Goal: Task Accomplishment & Management: Use online tool/utility

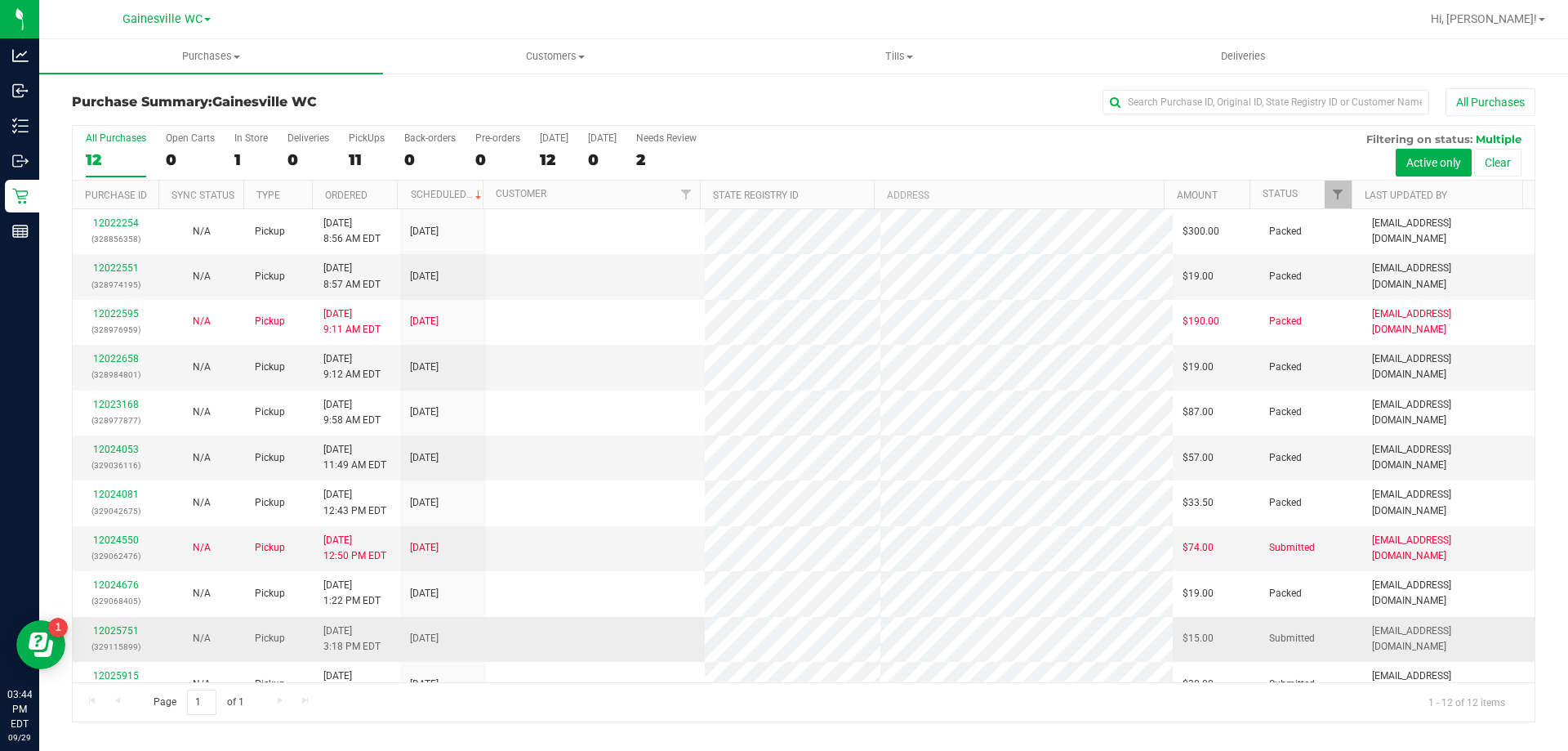
scroll to position [69, 0]
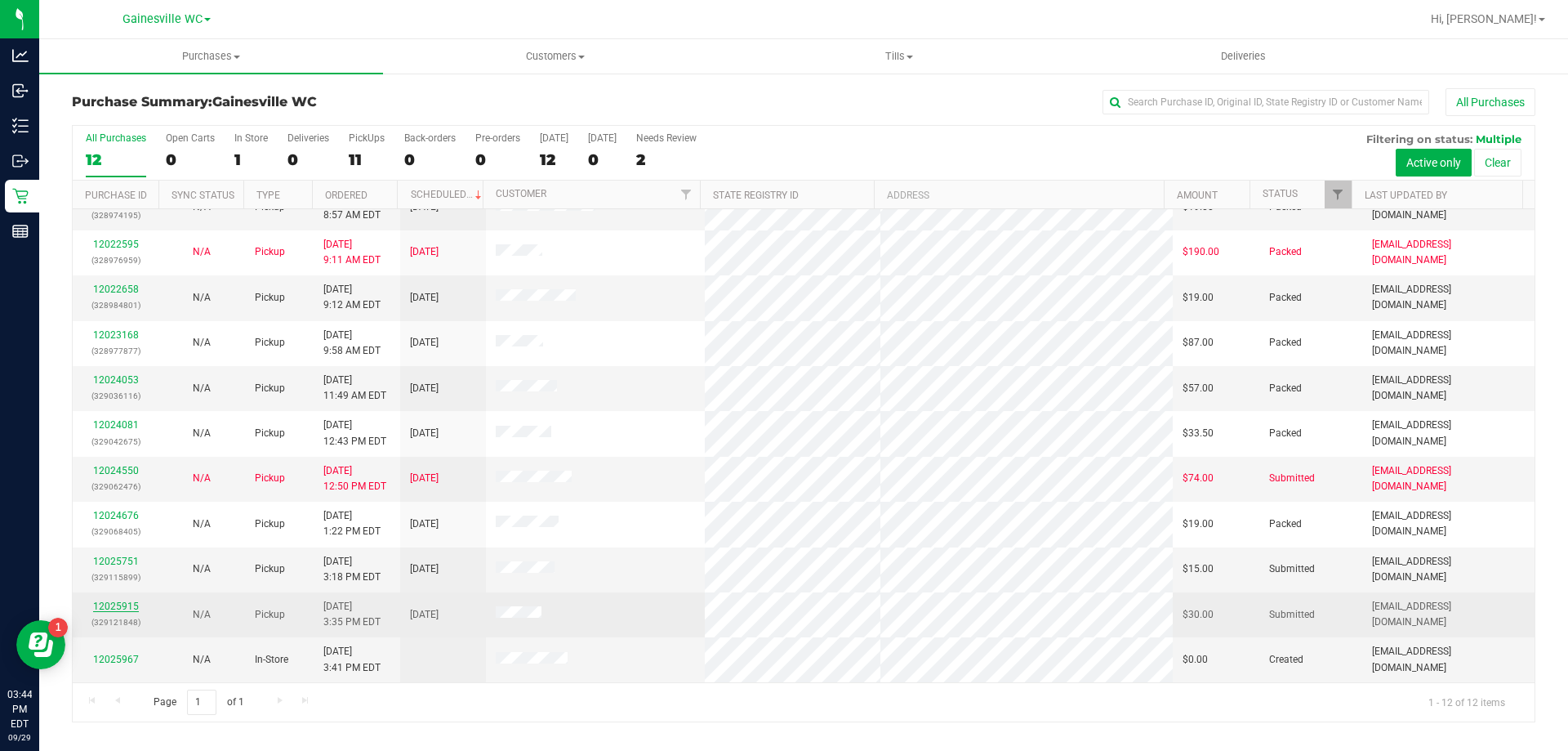
click at [122, 604] on link "12025915" at bounding box center [115, 606] width 46 height 12
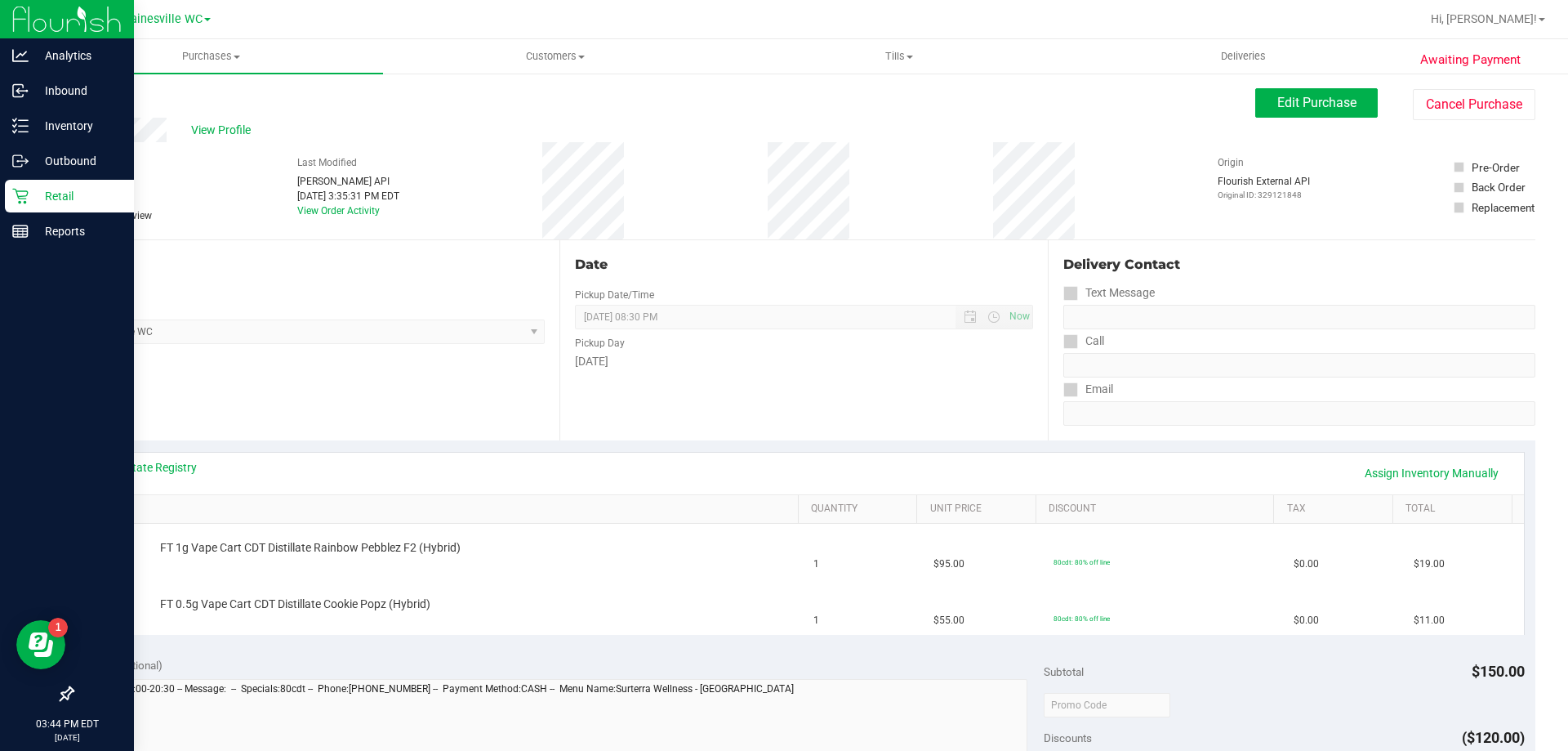
click at [36, 201] on p "Retail" at bounding box center [77, 196] width 98 height 20
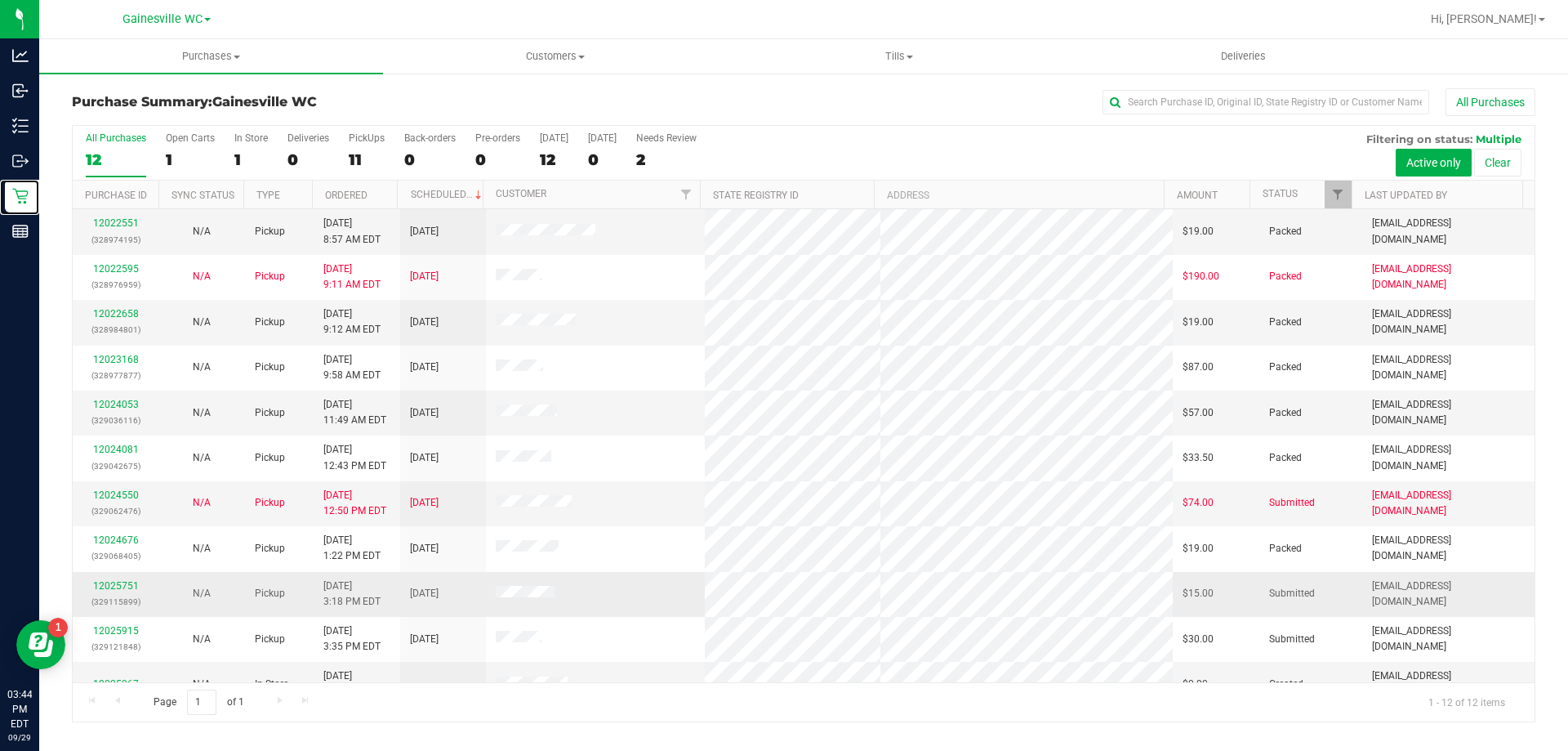
scroll to position [69, 0]
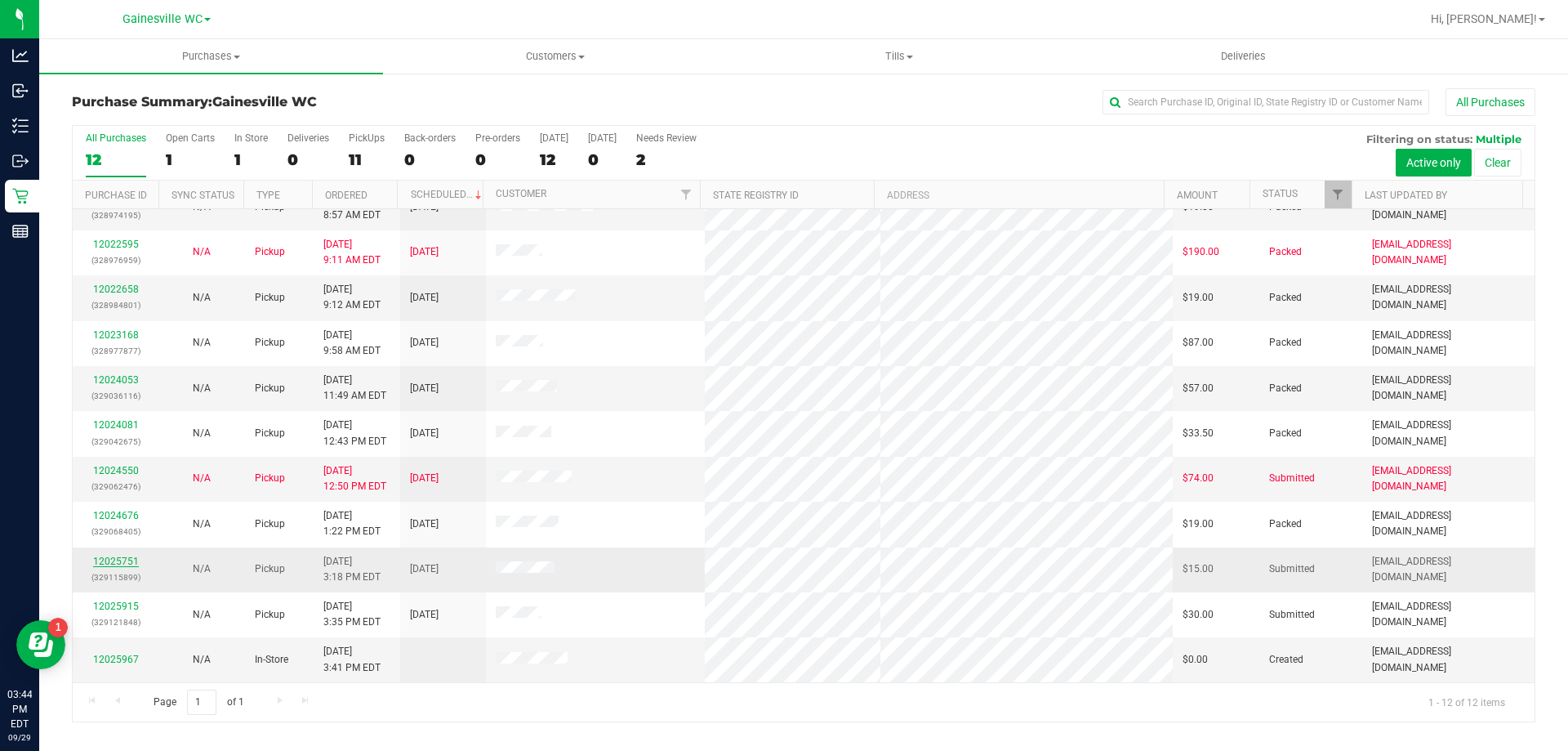
click at [107, 564] on link "12025751" at bounding box center [115, 561] width 46 height 12
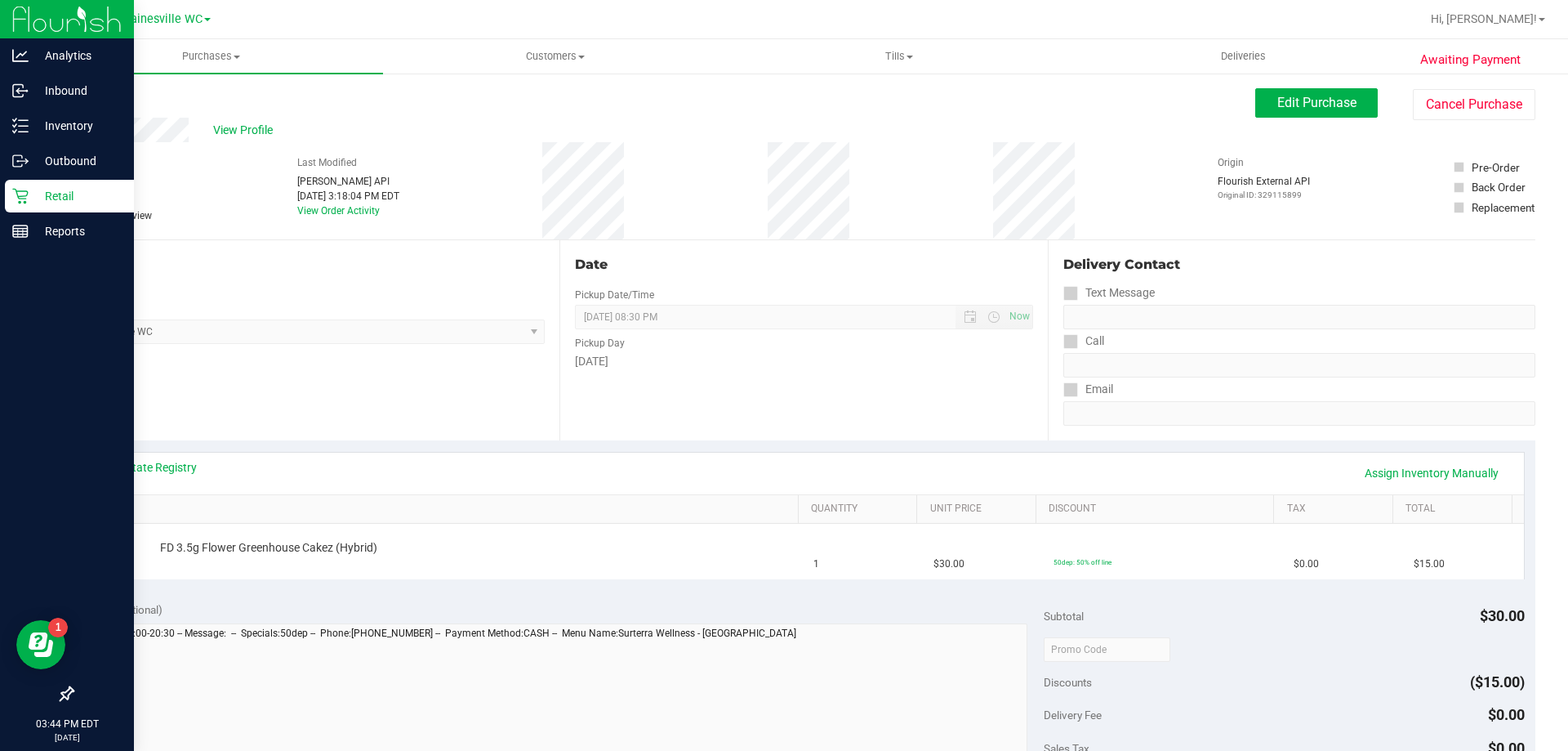
click at [20, 192] on icon at bounding box center [21, 196] width 16 height 16
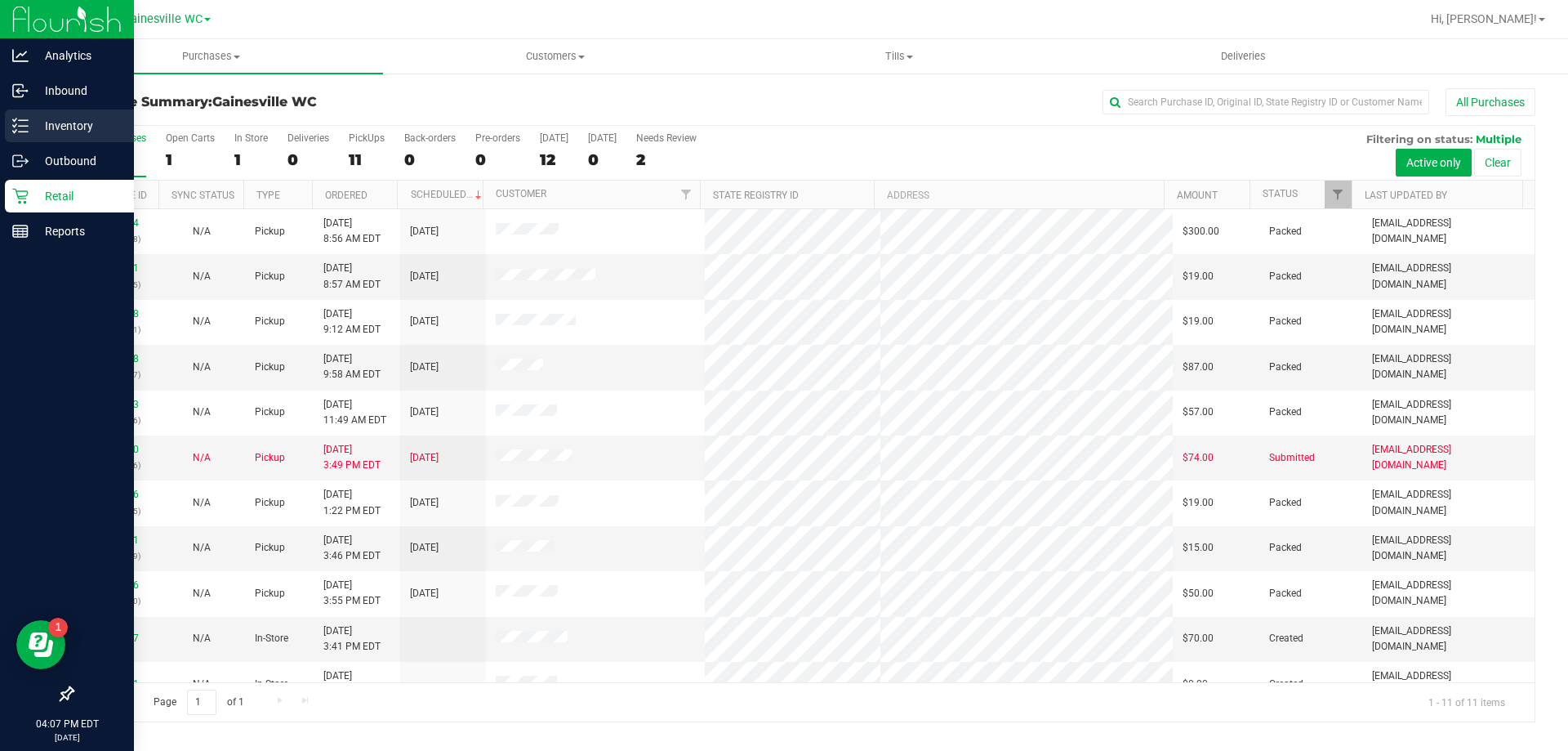
click at [59, 127] on p "Inventory" at bounding box center [77, 126] width 98 height 20
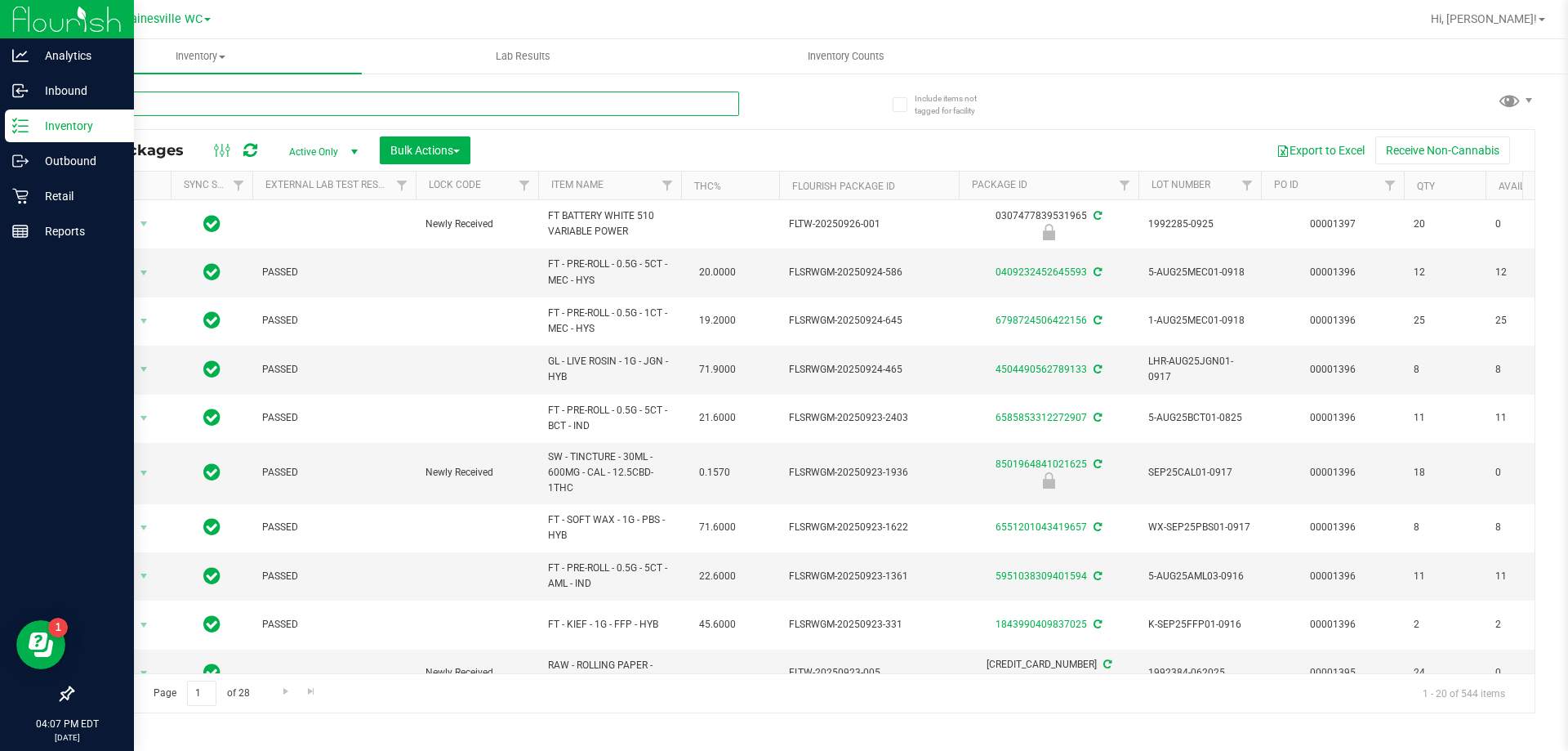
click at [271, 104] on input "text" at bounding box center [405, 104] width 667 height 24
type input "7430694712568143"
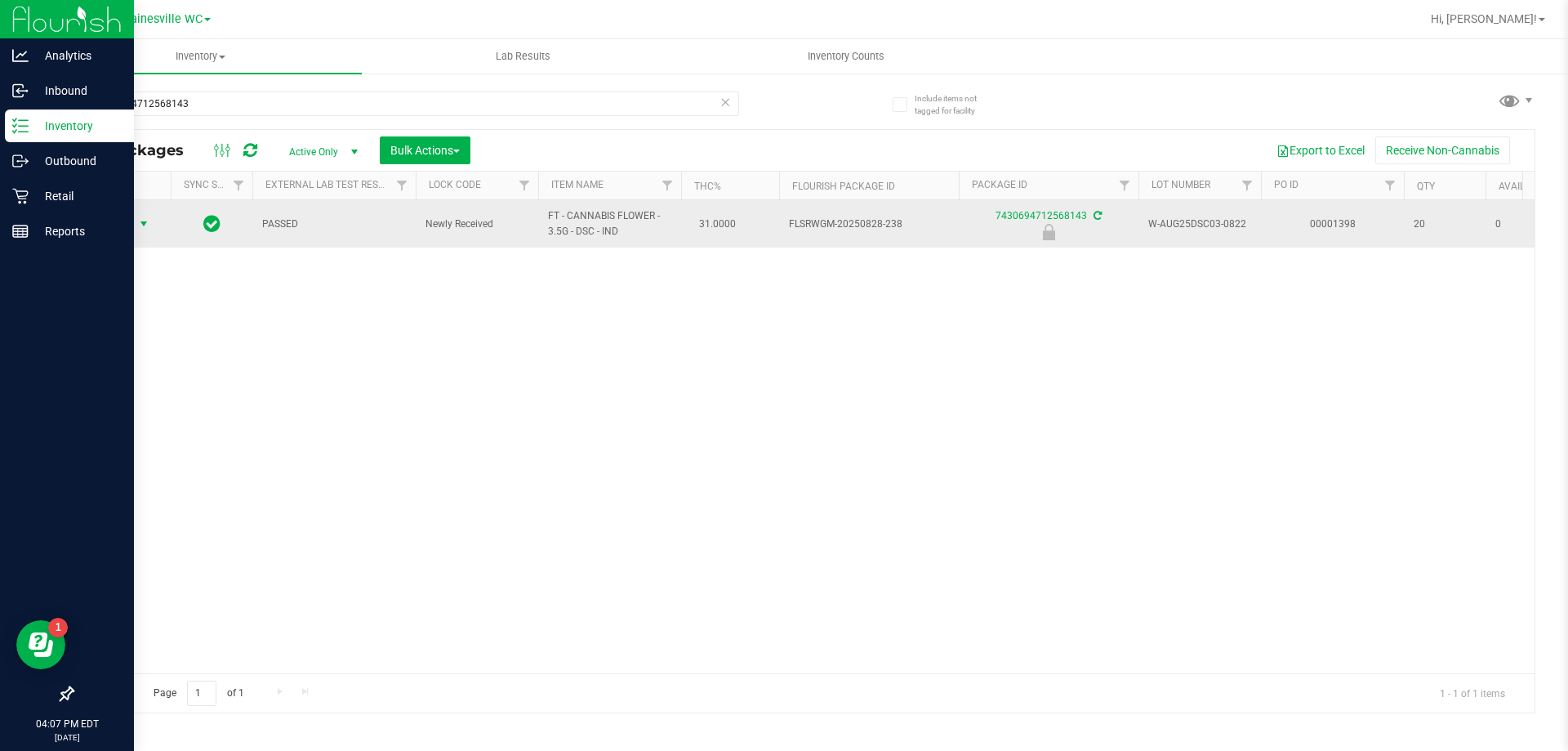
click at [149, 230] on span "select" at bounding box center [143, 223] width 14 height 14
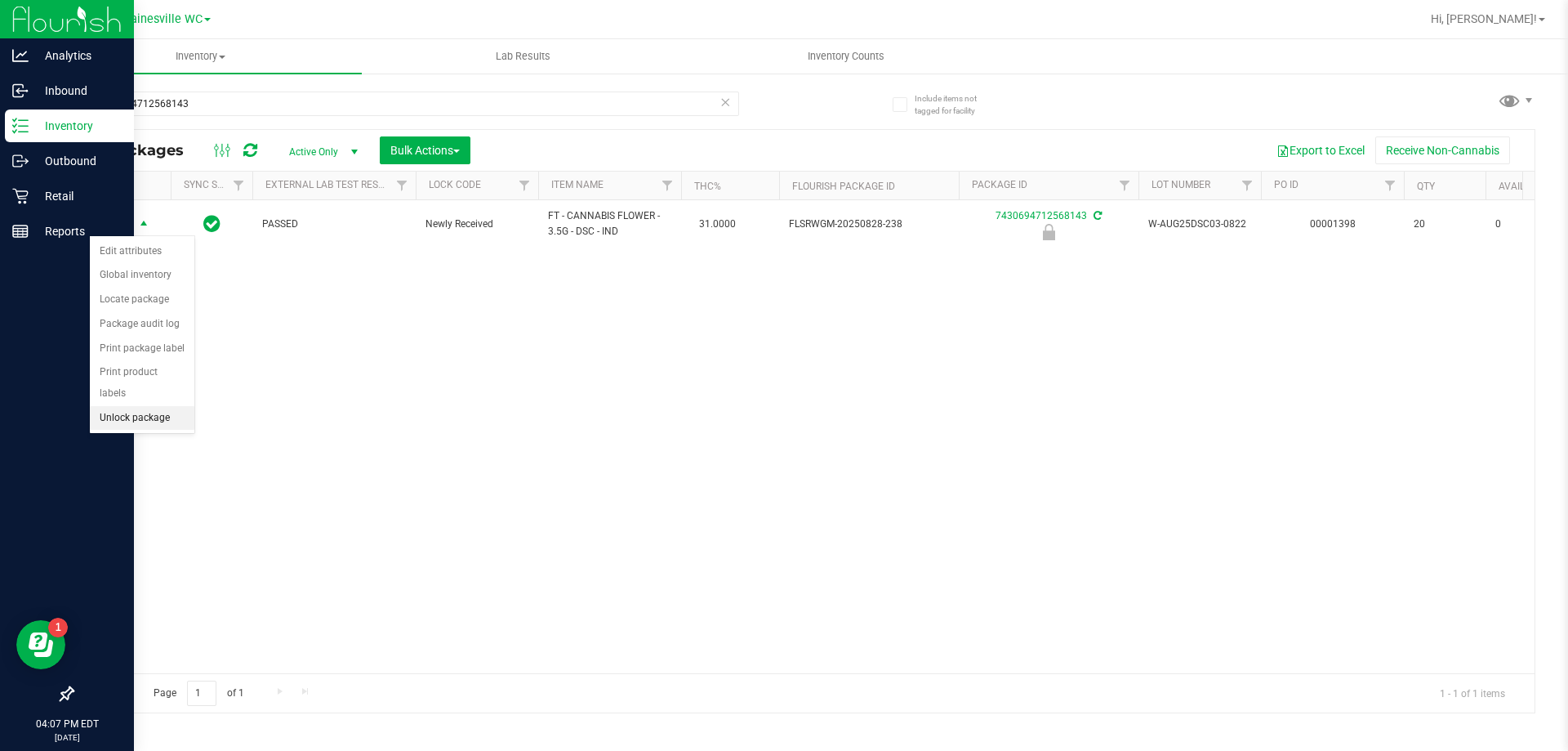
click at [148, 406] on li "Unlock package" at bounding box center [142, 418] width 104 height 24
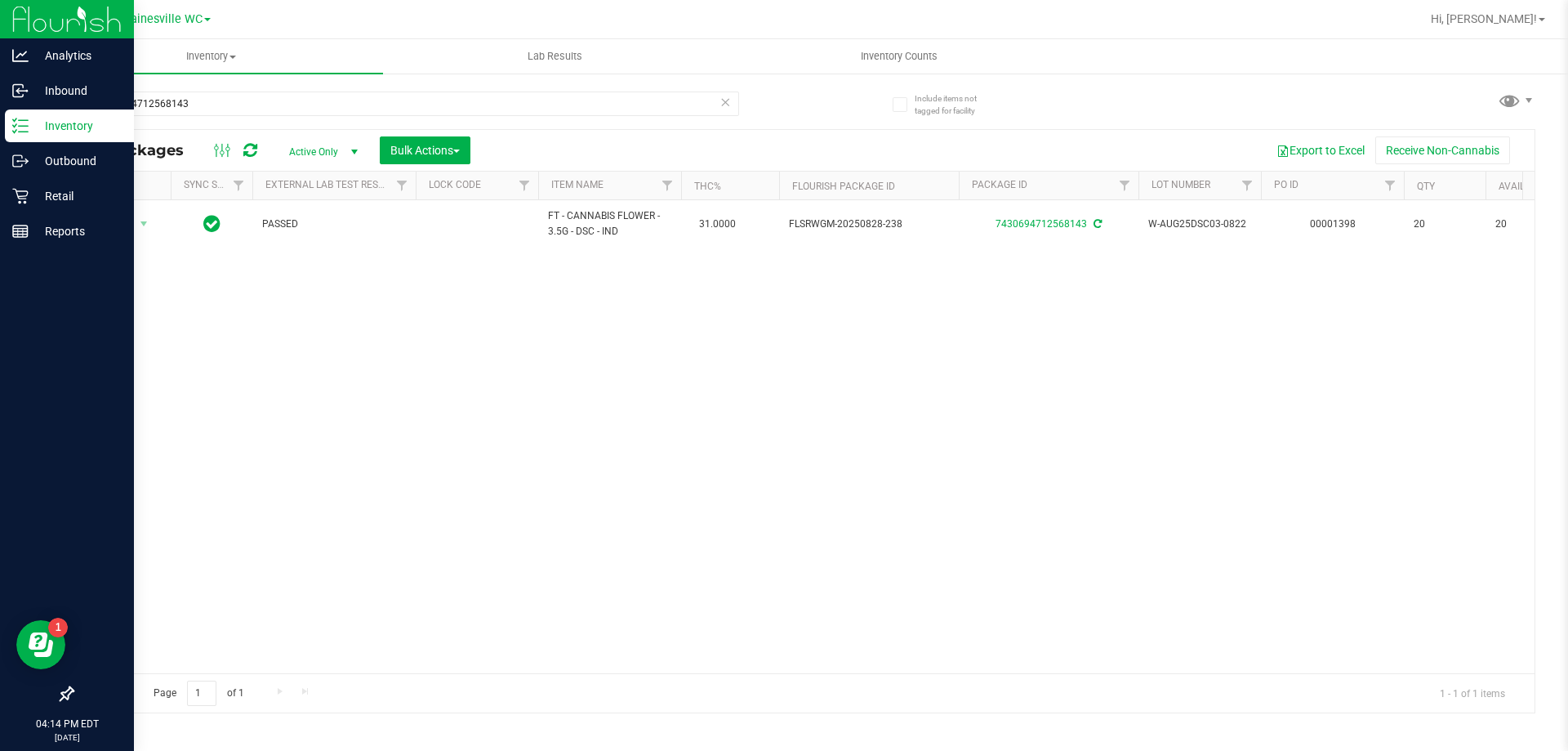
click at [48, 121] on p "Inventory" at bounding box center [77, 126] width 98 height 20
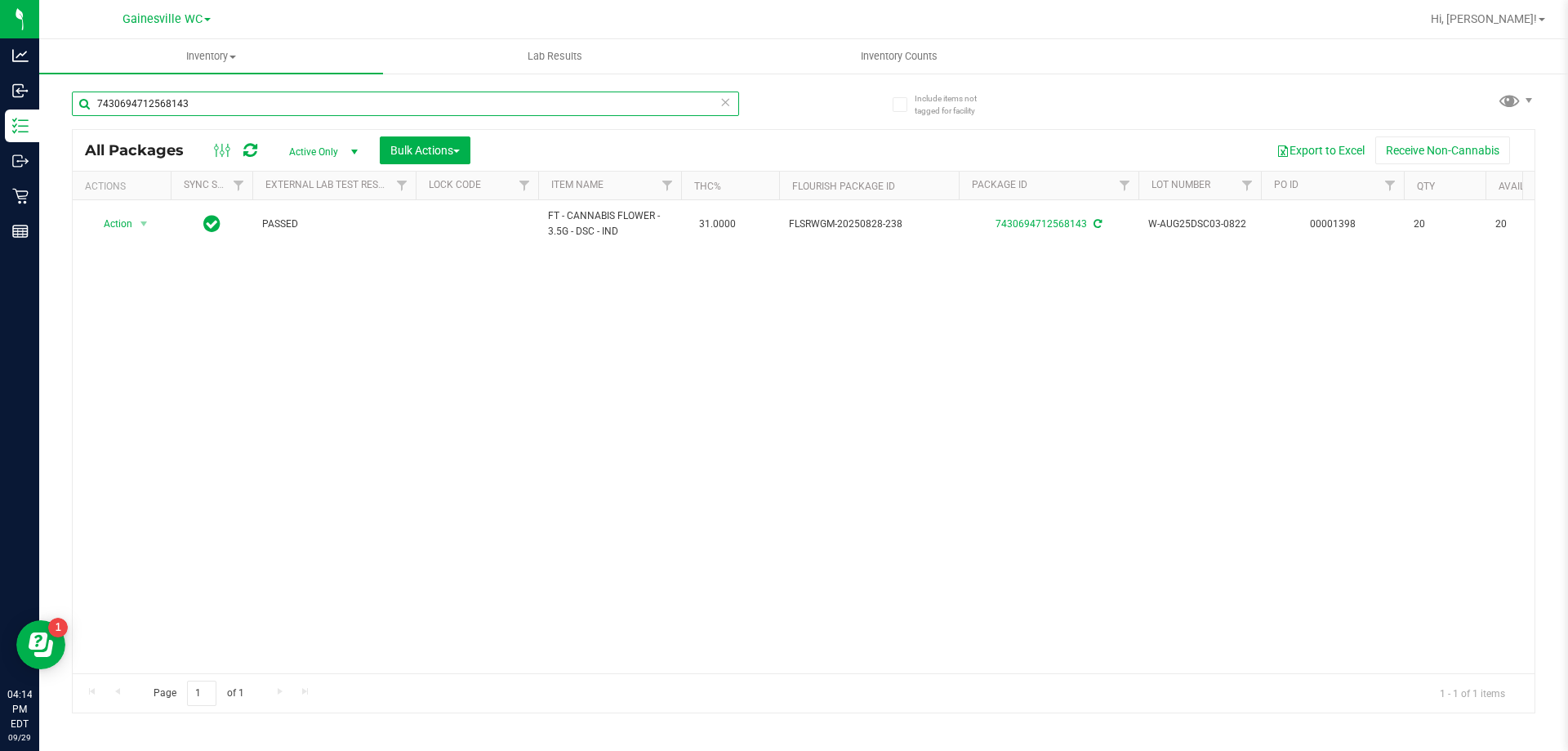
drag, startPoint x: 212, startPoint y: 102, endPoint x: 49, endPoint y: 83, distance: 164.1
click at [49, 83] on div "Include items not tagged for facility 7430694712568143 All Packages Active Only…" at bounding box center [804, 321] width 1528 height 498
click at [154, 348] on div "Action Action Adjust qty Create package Edit attributes Global inventory Locate…" at bounding box center [804, 436] width 1462 height 473
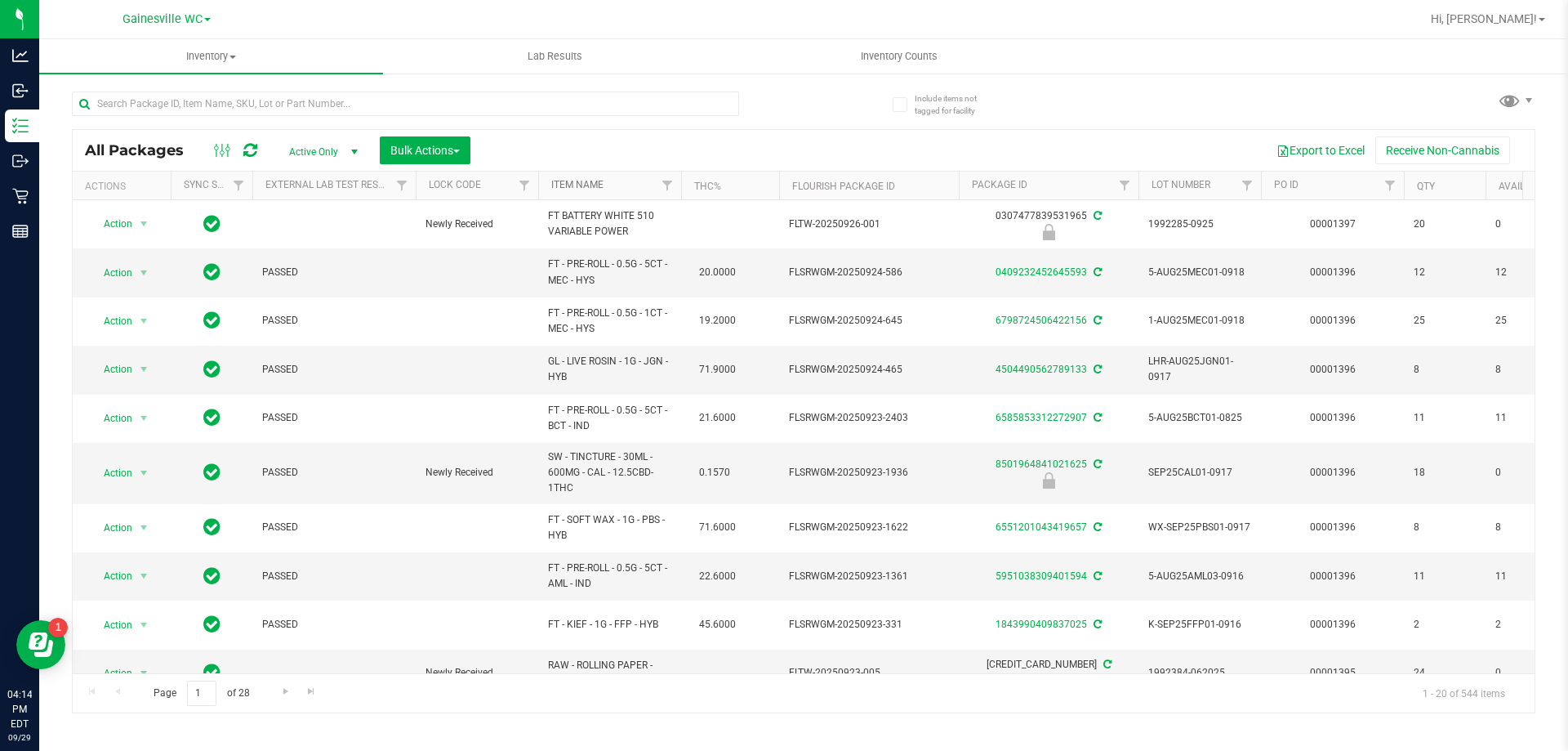
click at [567, 189] on link "Item Name" at bounding box center [577, 185] width 52 height 12
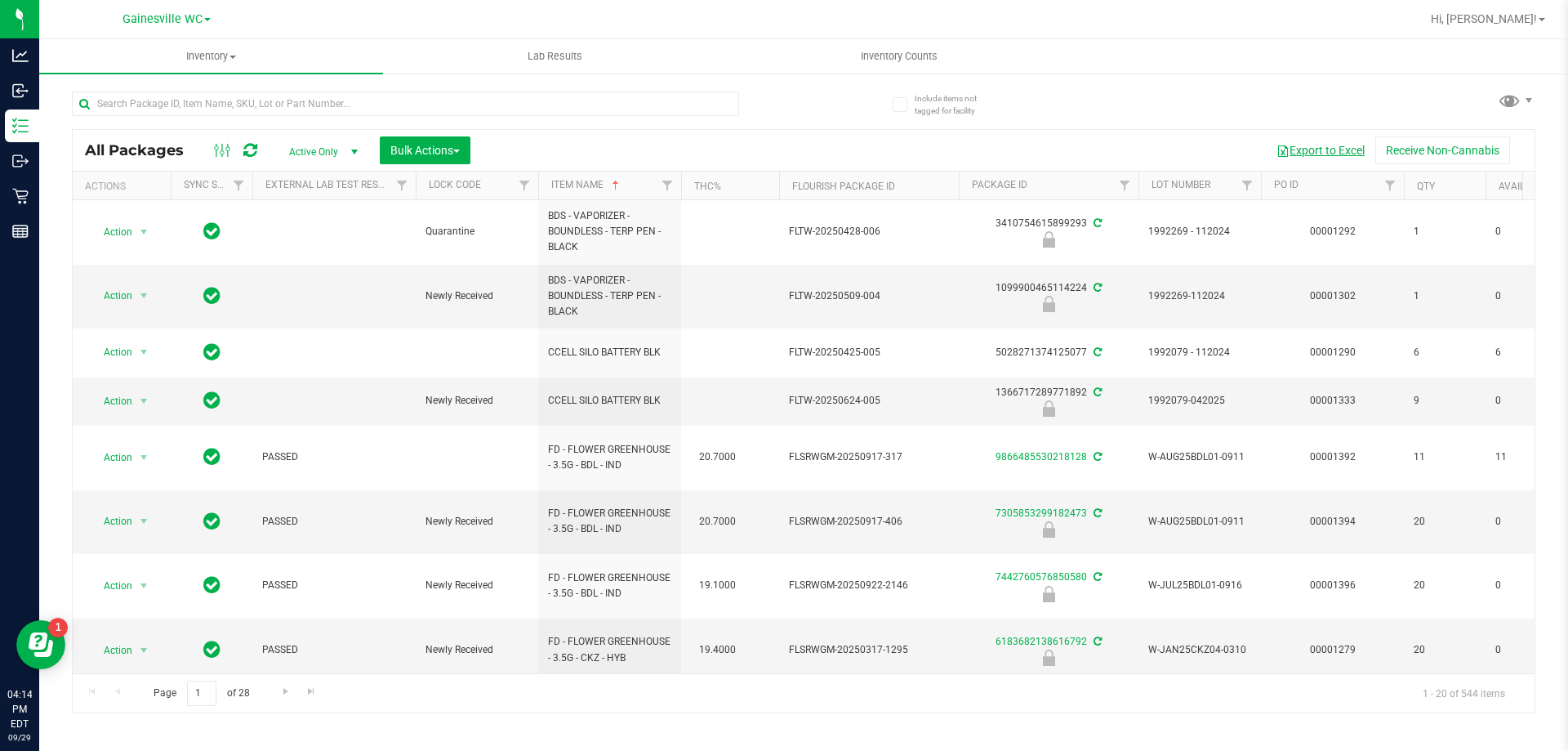
click at [1311, 147] on button "Export to Excel" at bounding box center [1320, 149] width 110 height 28
